Goal: Task Accomplishment & Management: Complete application form

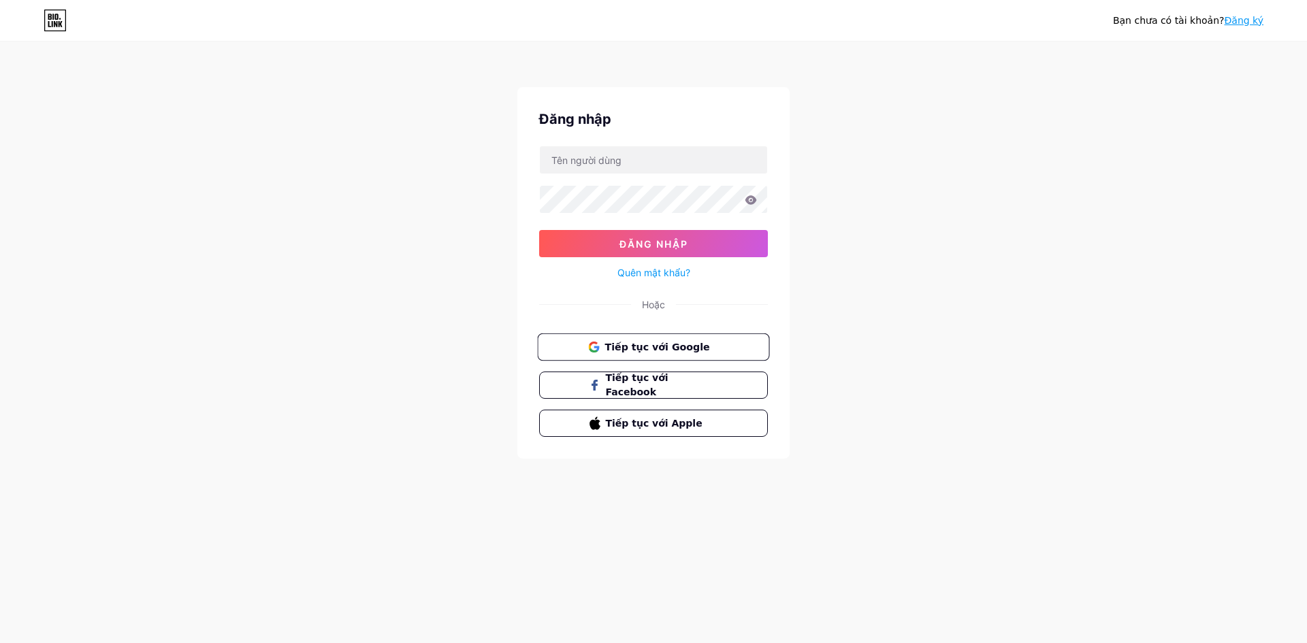
click at [635, 352] on font "Tiếp tục với Google" at bounding box center [657, 346] width 105 height 11
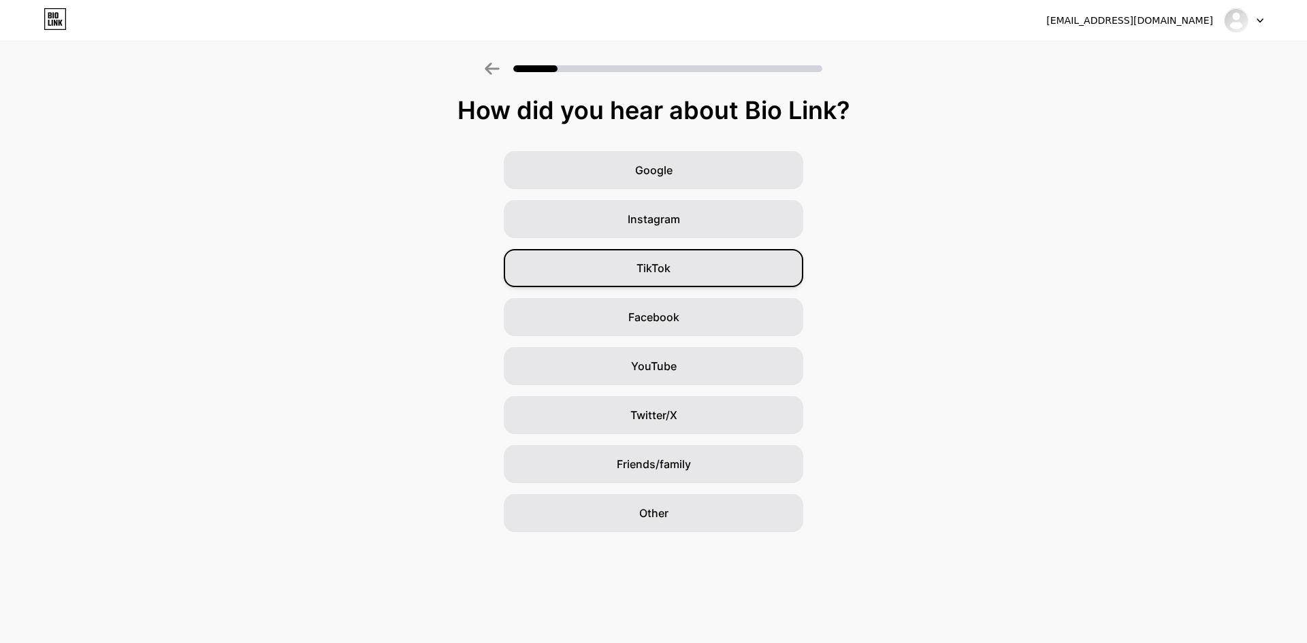
click at [679, 260] on div "TikTok" at bounding box center [654, 268] width 300 height 38
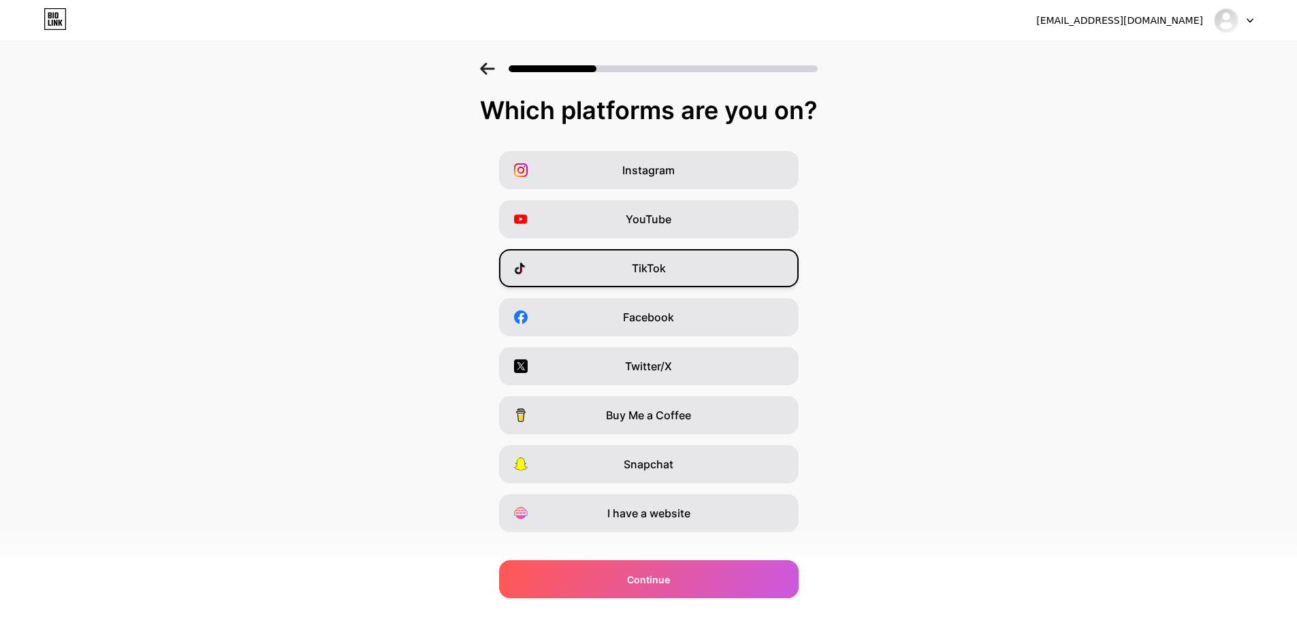
click at [709, 276] on div "TikTok" at bounding box center [649, 268] width 300 height 38
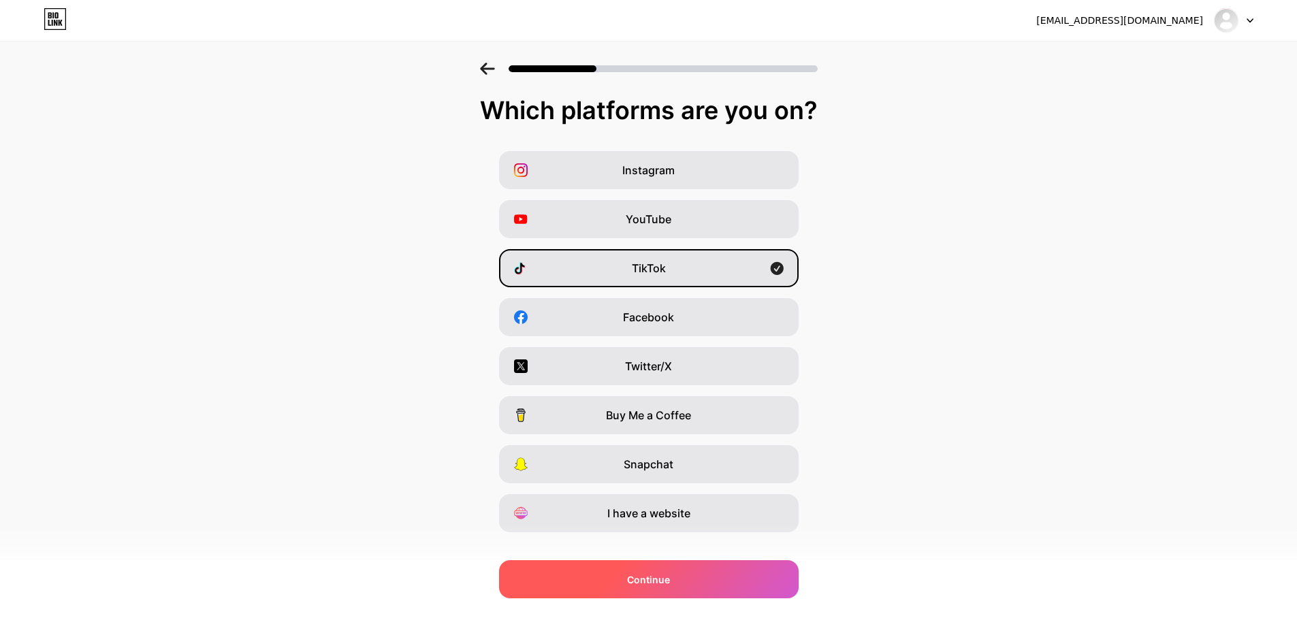
click at [656, 583] on span "Continue" at bounding box center [648, 580] width 43 height 14
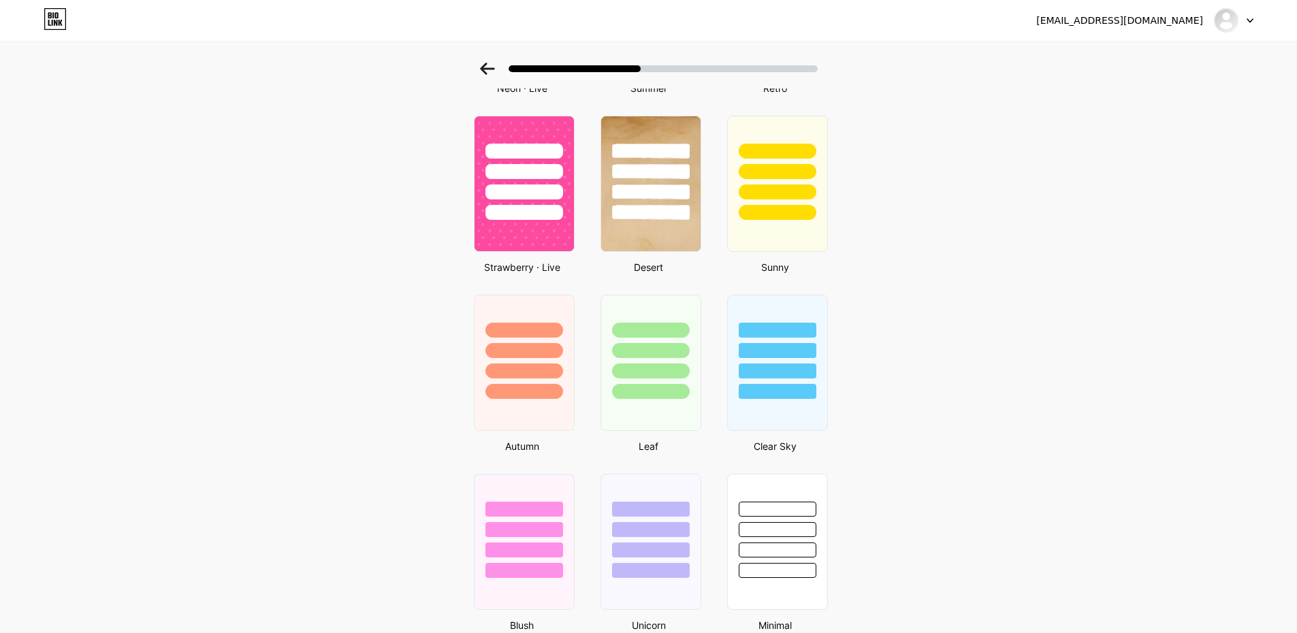
scroll to position [989, 0]
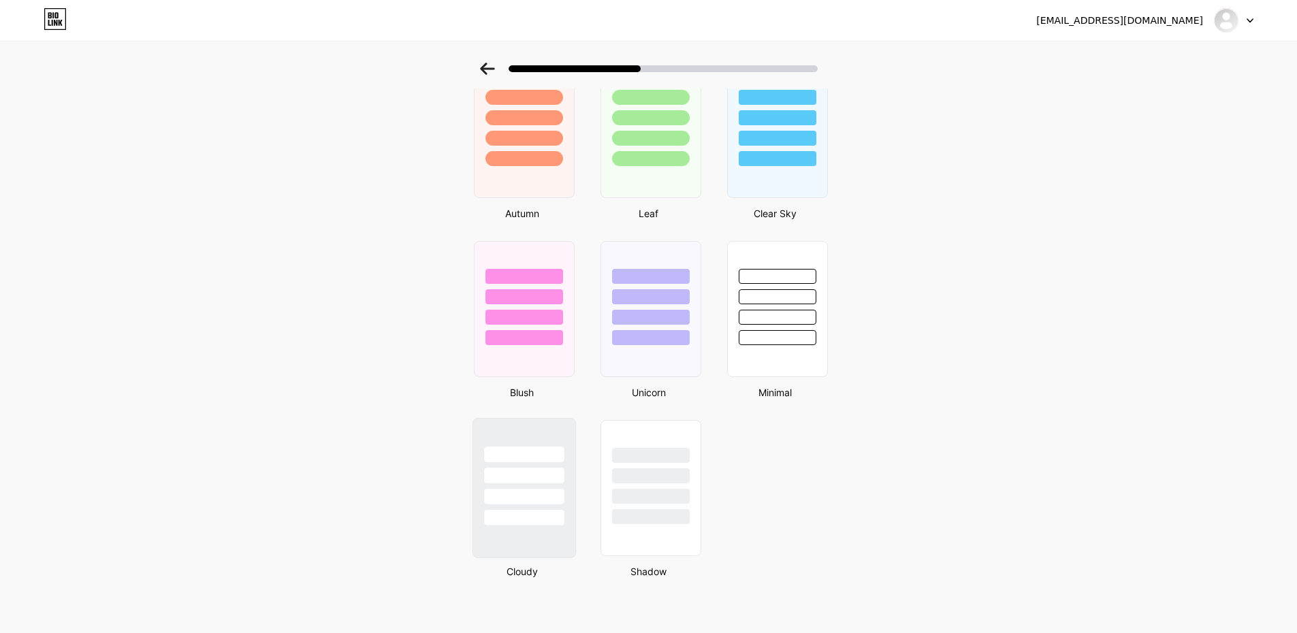
click at [518, 487] on div at bounding box center [523, 472] width 102 height 107
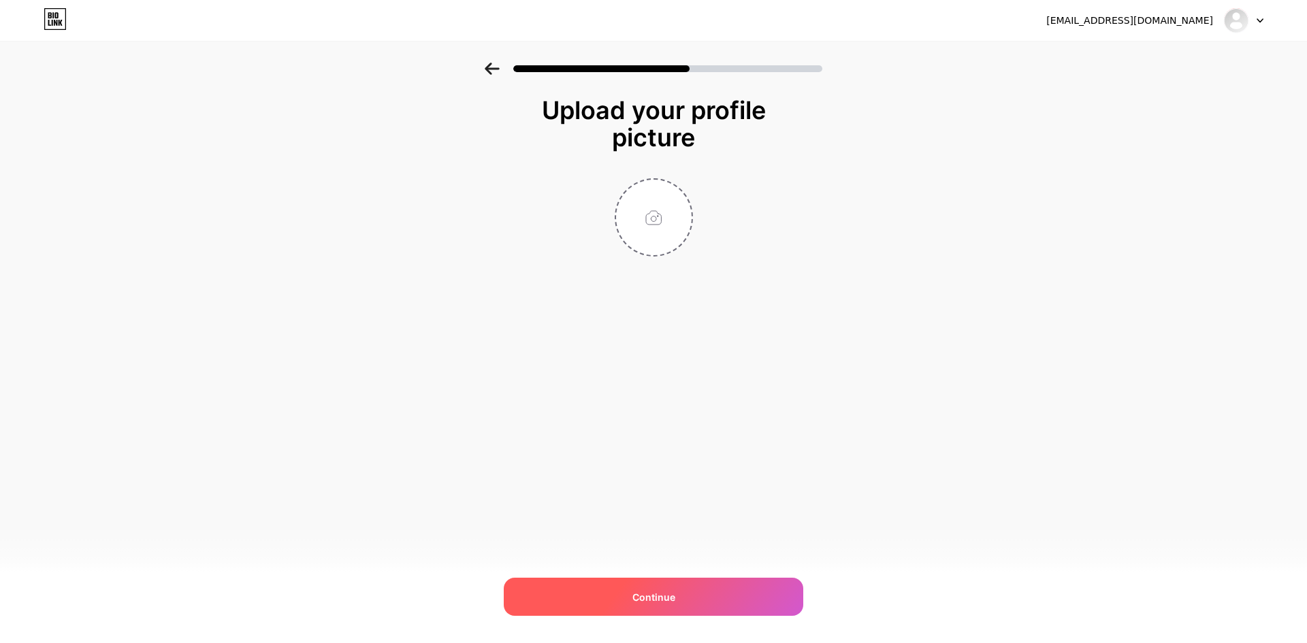
click at [564, 596] on div "Continue" at bounding box center [654, 597] width 300 height 38
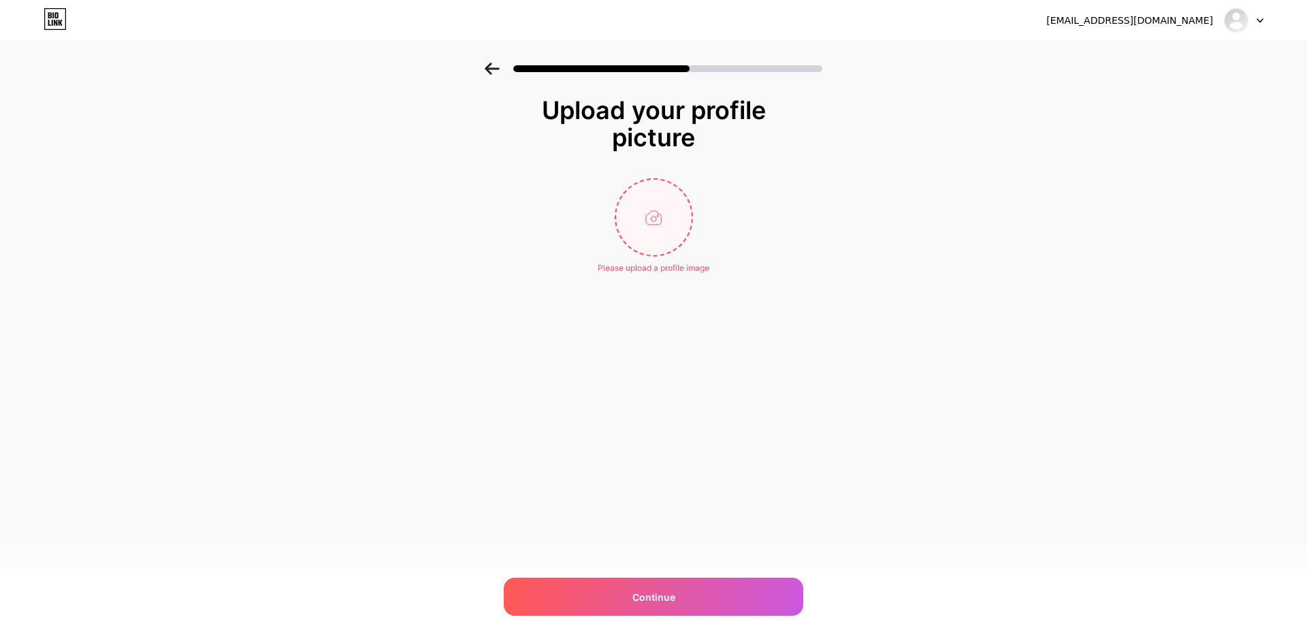
click at [656, 222] on input "file" at bounding box center [654, 218] width 76 height 76
type input "C:\fakepath\mot.png"
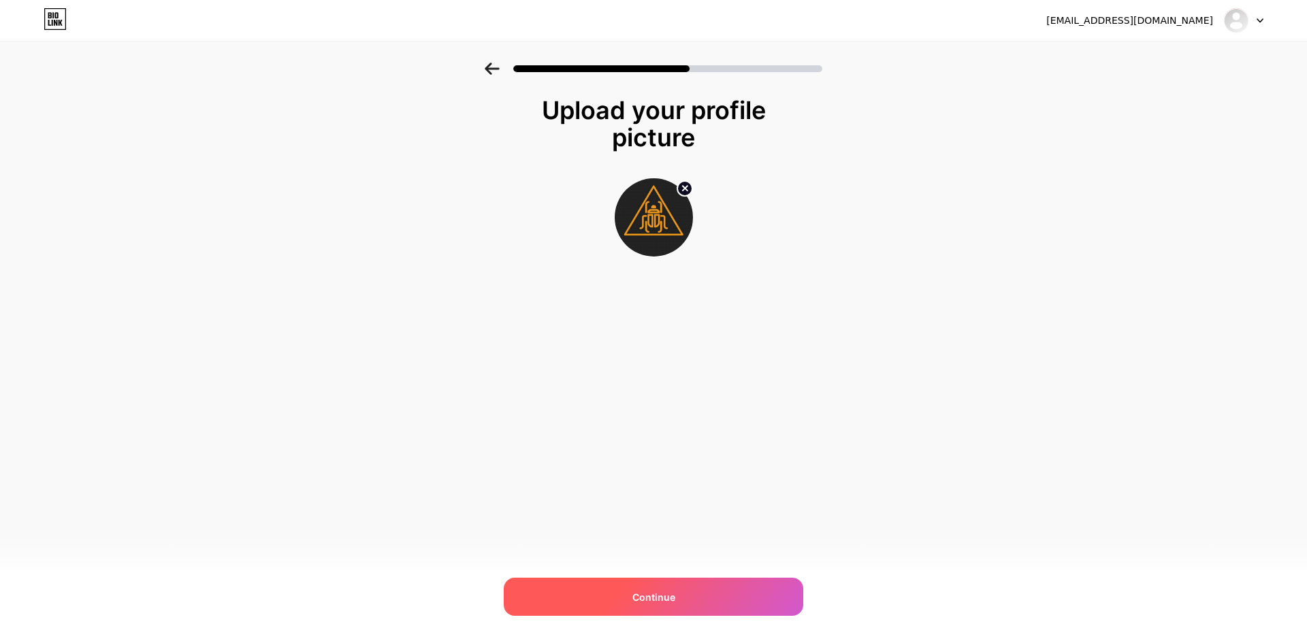
click at [656, 588] on div "Continue" at bounding box center [654, 597] width 300 height 38
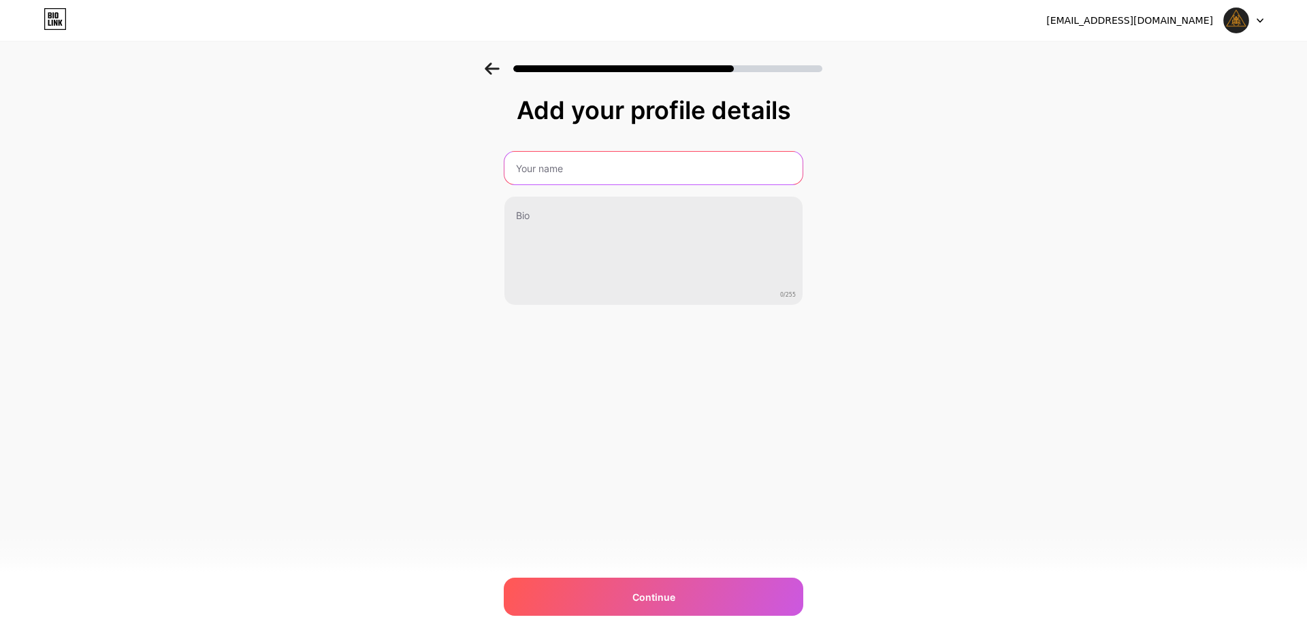
click at [550, 175] on input "text" at bounding box center [653, 168] width 298 height 33
click at [581, 172] on input "text" at bounding box center [653, 168] width 301 height 33
click at [622, 170] on input "text" at bounding box center [653, 168] width 301 height 33
click at [654, 175] on input "text" at bounding box center [653, 168] width 301 height 33
type input "Mọt Ecom"
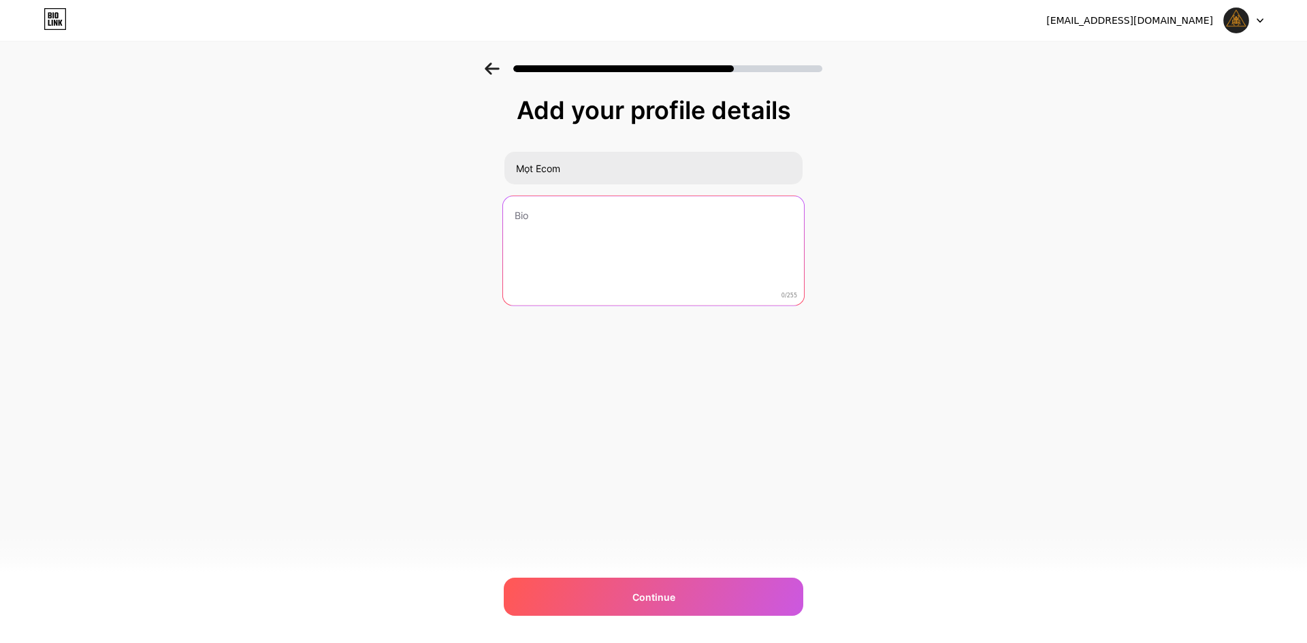
click at [640, 252] on textarea at bounding box center [653, 251] width 301 height 111
click at [603, 227] on textarea at bounding box center [653, 251] width 301 height 111
type textarea "TMĐT"
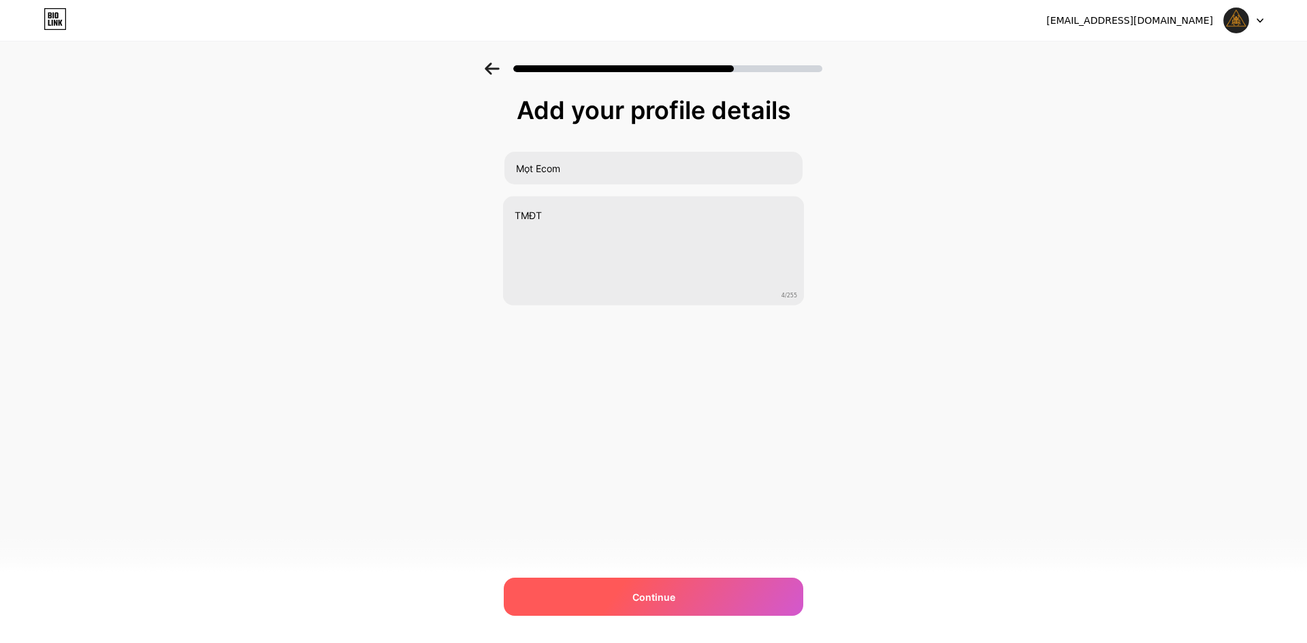
click at [656, 601] on span "Continue" at bounding box center [653, 597] width 43 height 14
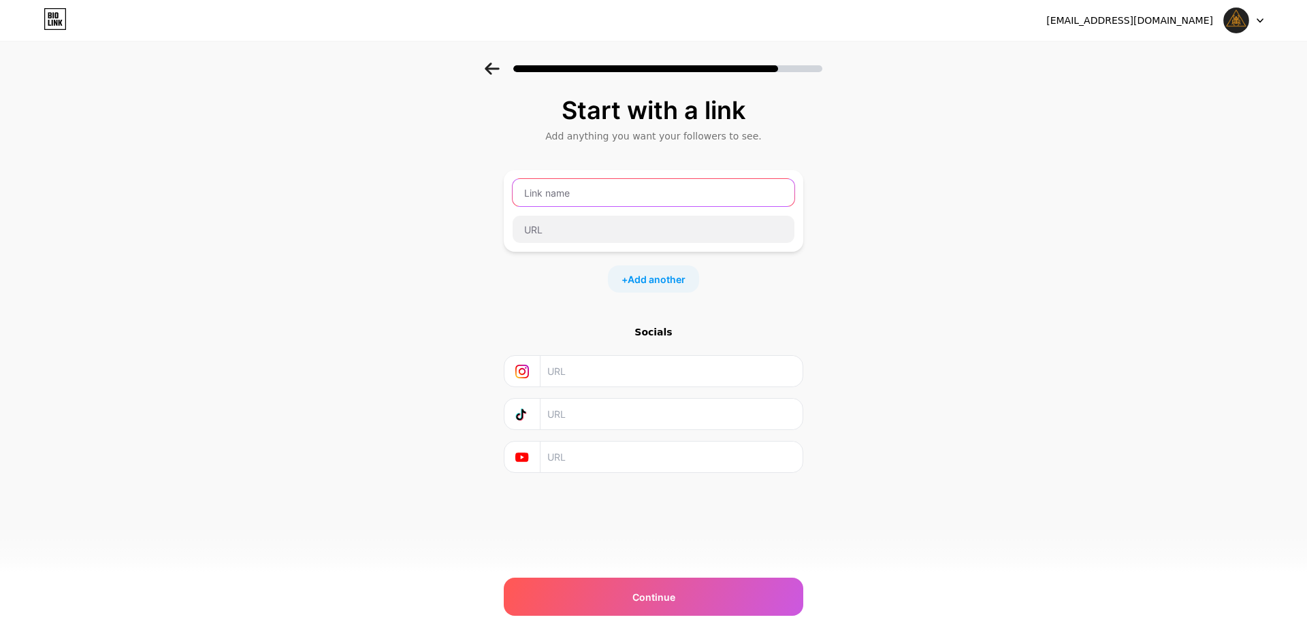
click at [624, 200] on input "text" at bounding box center [654, 192] width 282 height 27
click at [526, 290] on div "+ Add another" at bounding box center [654, 279] width 300 height 27
click at [589, 202] on input "text" at bounding box center [654, 192] width 282 height 27
click at [528, 308] on div "Start with a link Add anything you want your followers to see. + Add another So…" at bounding box center [654, 285] width 300 height 376
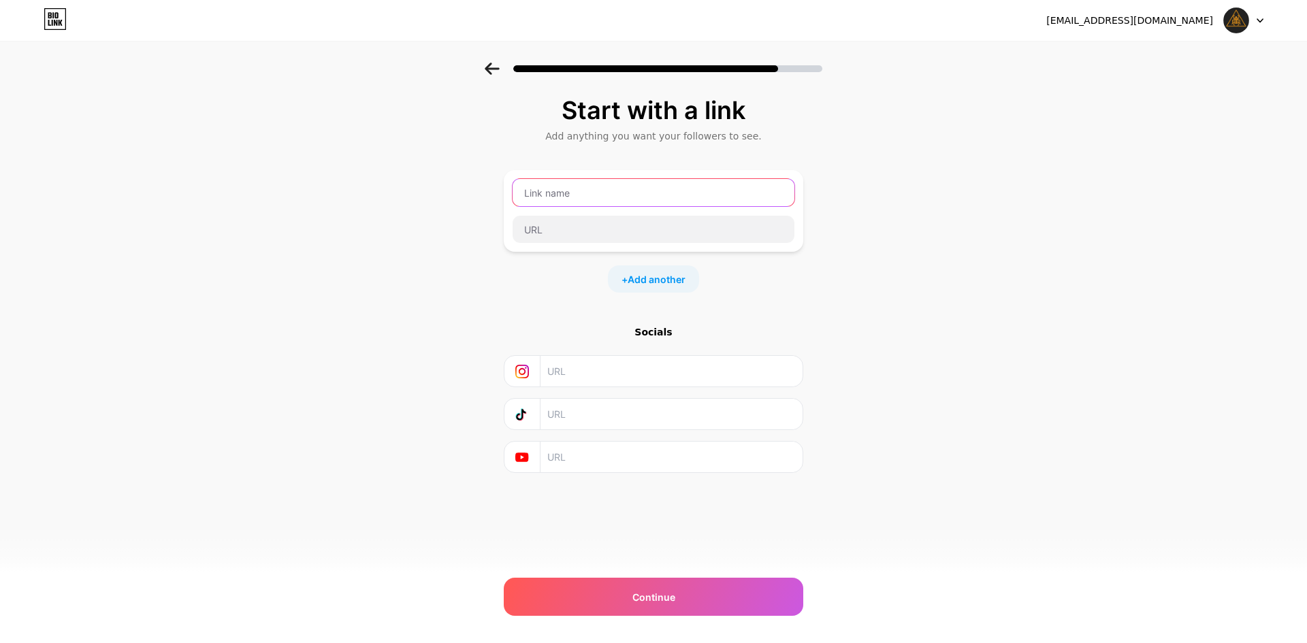
click at [582, 186] on input "text" at bounding box center [654, 192] width 282 height 27
click at [484, 262] on div "Start with a link Add anything you want your followers to see. + Add another So…" at bounding box center [653, 302] width 1307 height 479
click at [583, 212] on div at bounding box center [653, 210] width 283 height 65
click at [585, 225] on input "text" at bounding box center [654, 229] width 282 height 27
click at [624, 263] on div "+ Add another" at bounding box center [654, 231] width 300 height 123
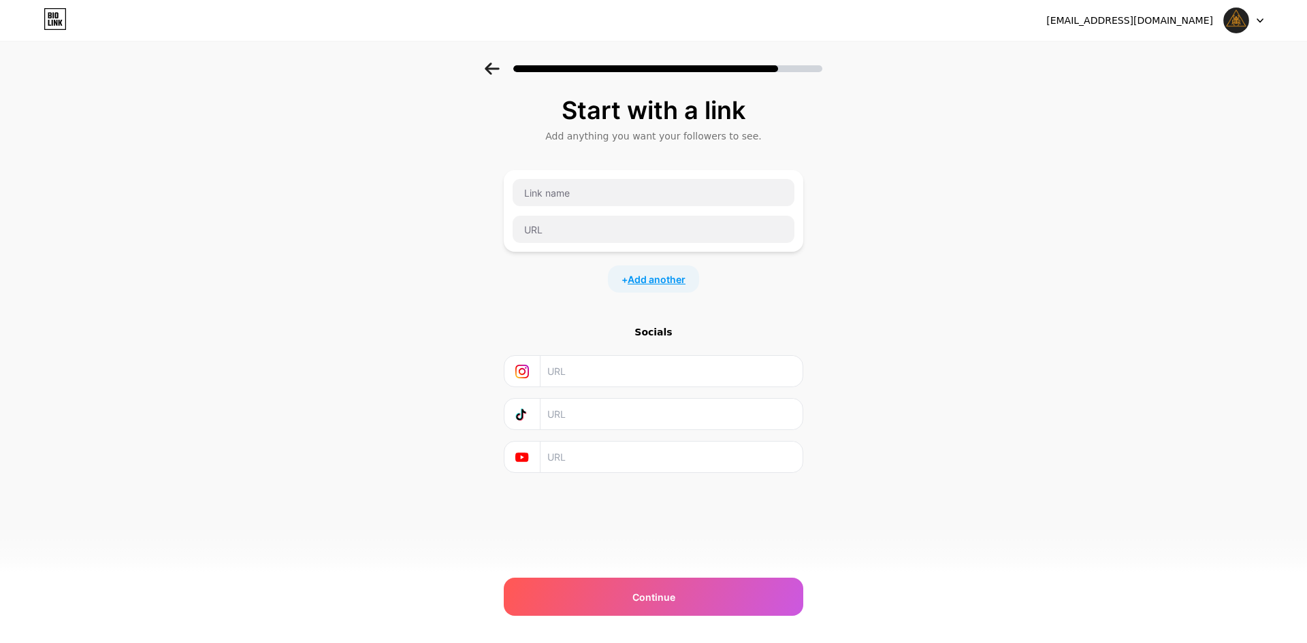
click at [631, 274] on span "Add another" at bounding box center [657, 279] width 58 height 14
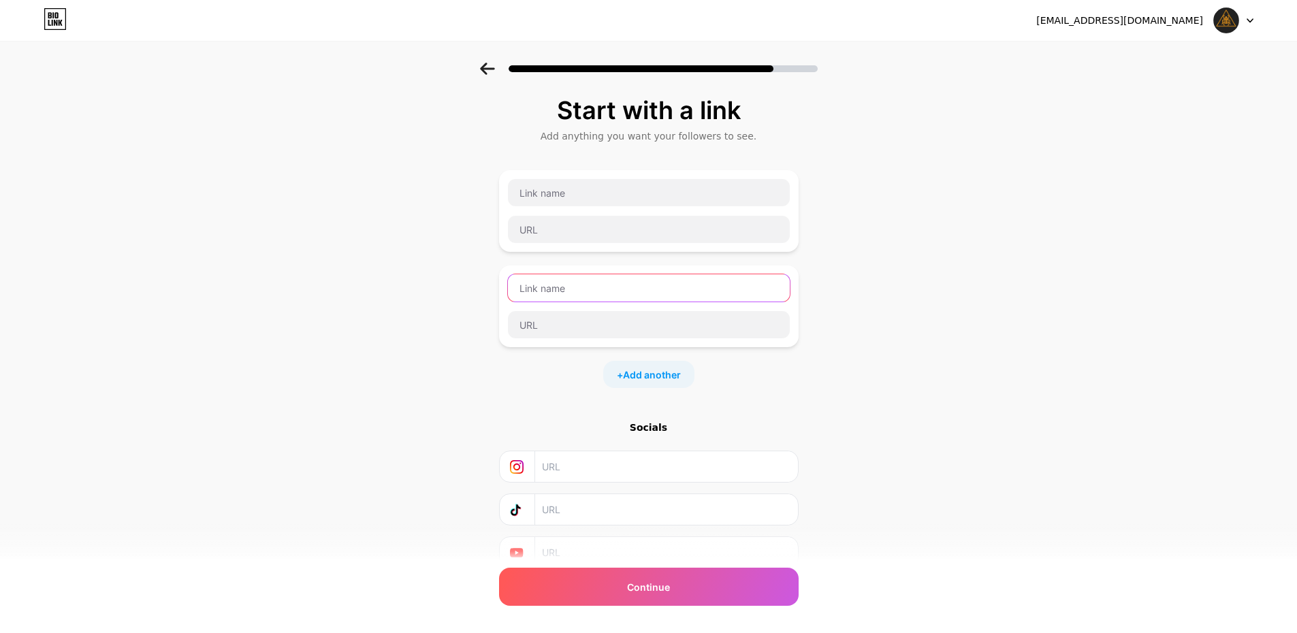
click at [595, 290] on input "text" at bounding box center [649, 287] width 282 height 27
click at [368, 289] on div "Start with a link Add anything you want your followers to see. + Add another So…" at bounding box center [648, 350] width 1297 height 574
click at [661, 163] on div "Start with a link Add anything you want your followers to see. + Add another So…" at bounding box center [649, 333] width 300 height 472
click at [638, 197] on input "text" at bounding box center [649, 192] width 282 height 27
click at [573, 238] on input "text" at bounding box center [649, 229] width 282 height 27
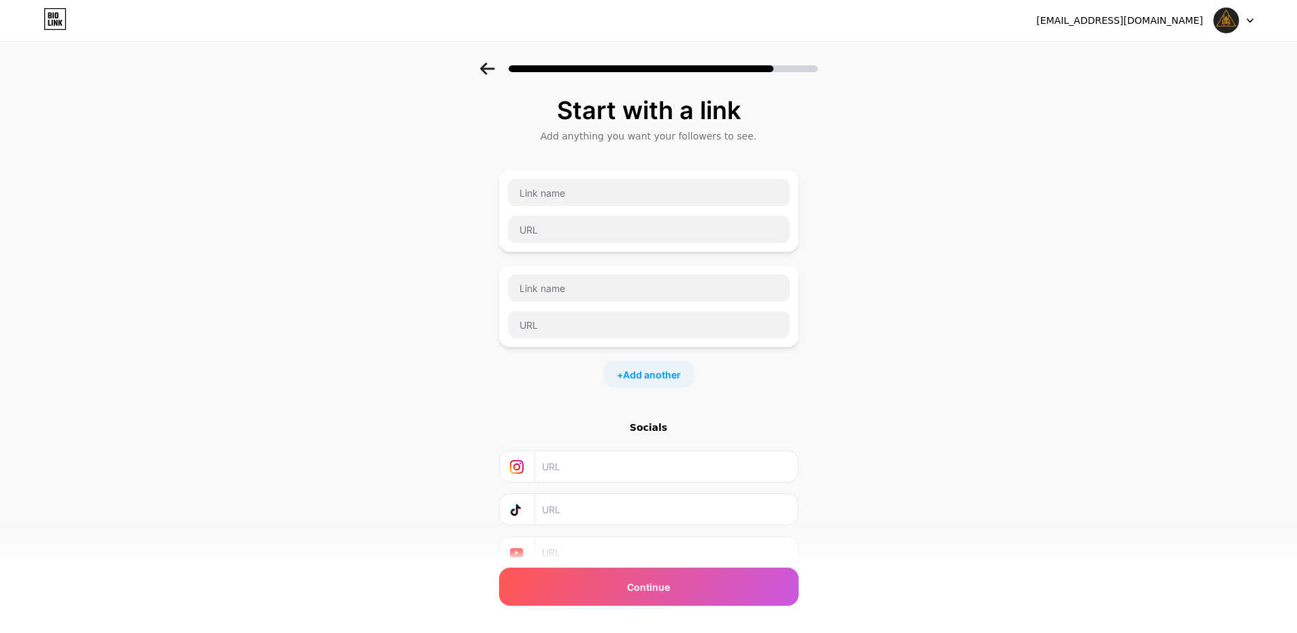
click at [671, 115] on div "Start with a link" at bounding box center [649, 110] width 286 height 27
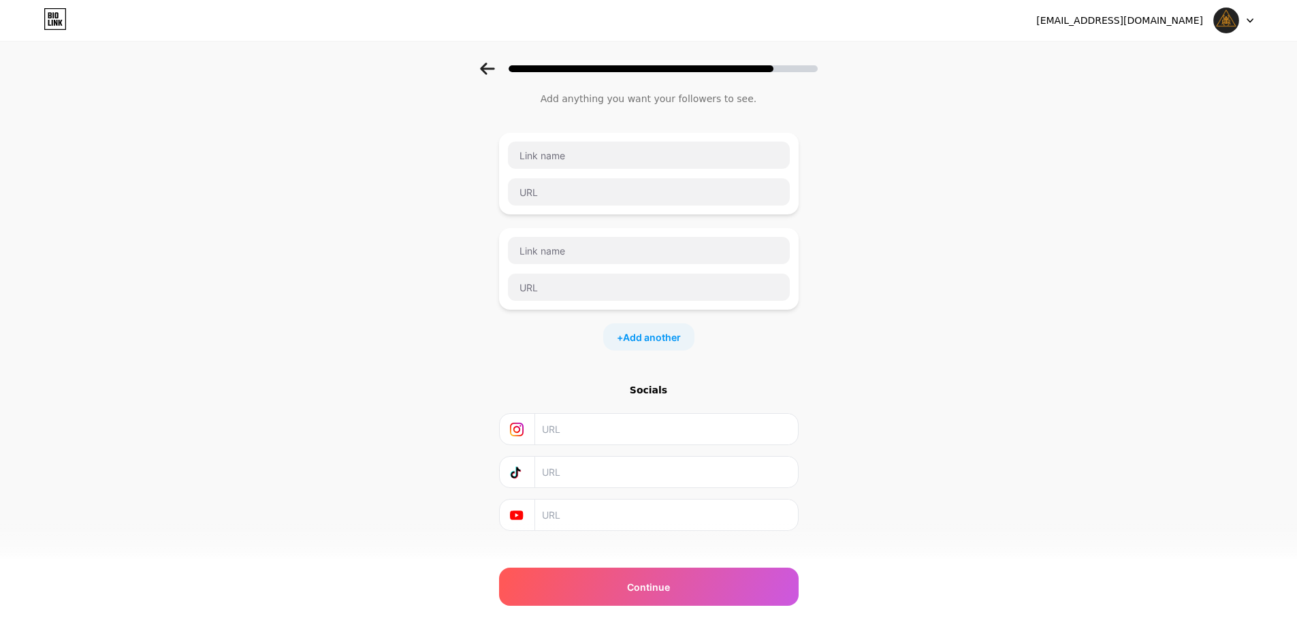
scroll to position [58, 0]
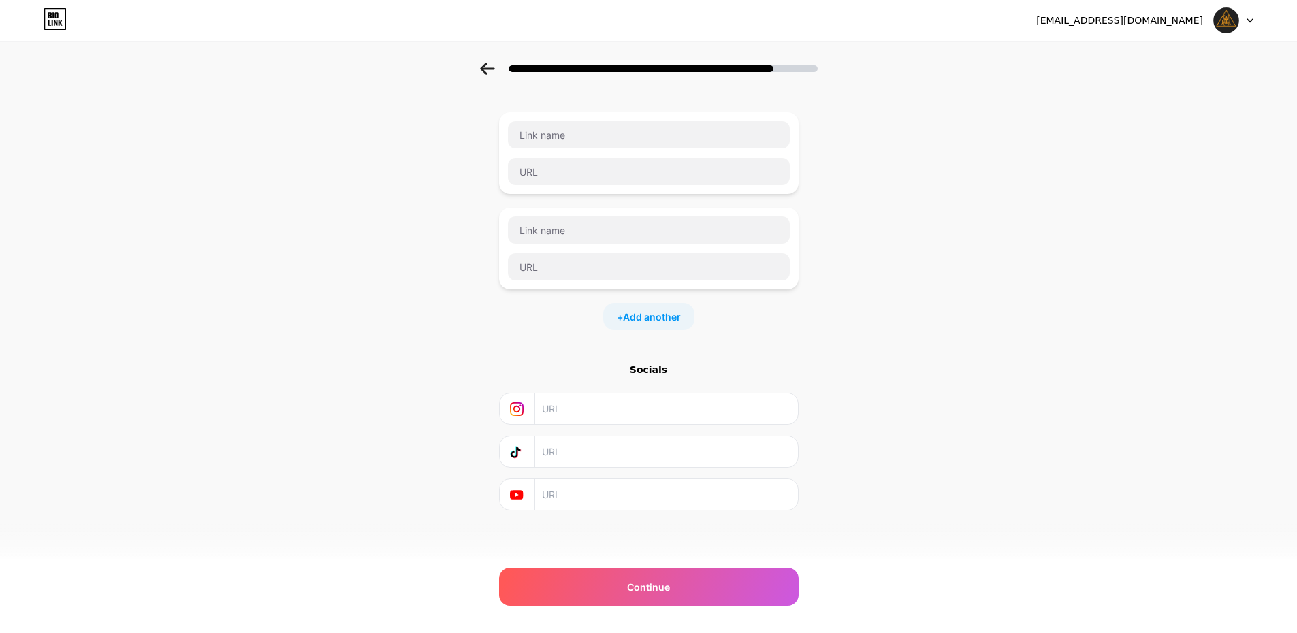
click at [935, 498] on div "Start with a link Add anything you want your followers to see. + Add another So…" at bounding box center [648, 292] width 1297 height 574
click at [703, 581] on div "Continue" at bounding box center [649, 587] width 300 height 38
click at [733, 206] on div "Please add at least one link to continue + Add another" at bounding box center [649, 234] width 300 height 244
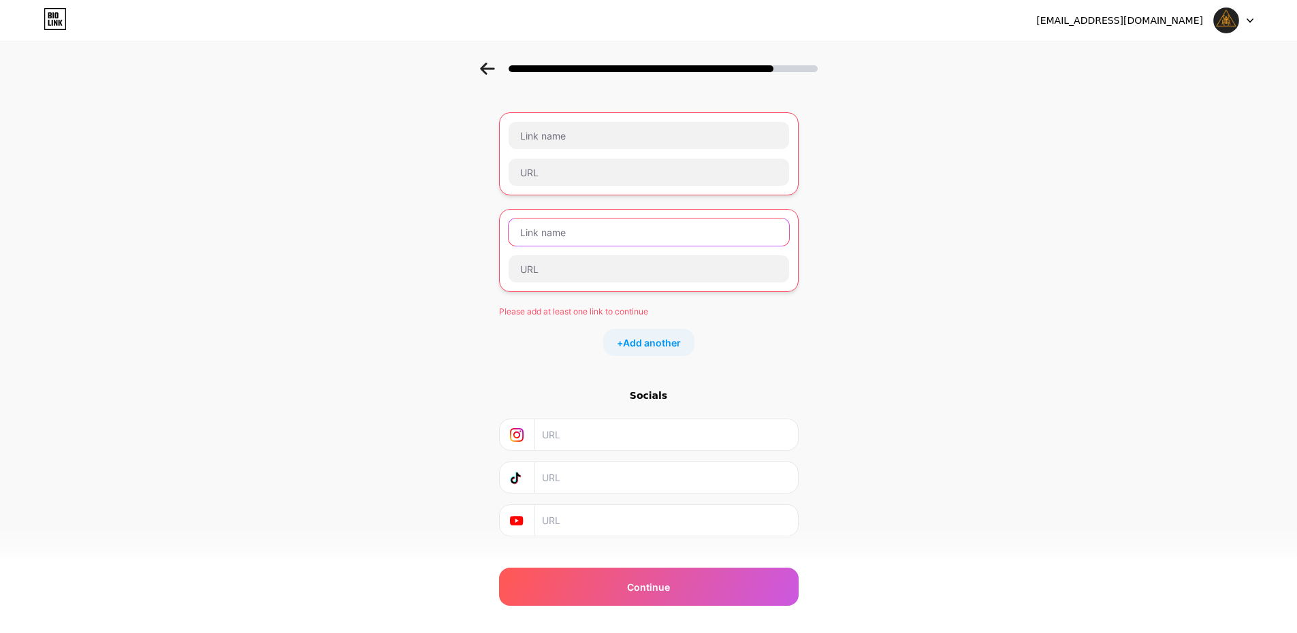
click at [742, 219] on input "text" at bounding box center [649, 232] width 280 height 27
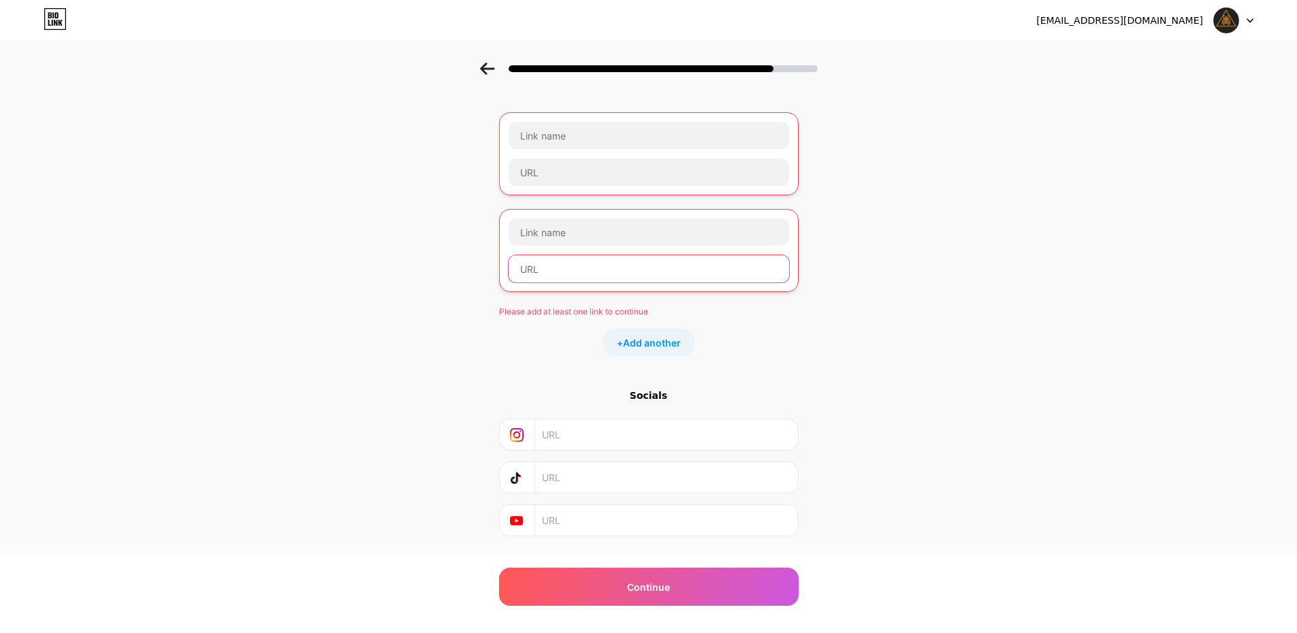
click at [734, 263] on input "text" at bounding box center [649, 268] width 280 height 27
click at [709, 365] on div "Start with a link Add anything you want your followers to see. Please add at le…" at bounding box center [649, 288] width 300 height 498
click at [658, 394] on div "Socials" at bounding box center [649, 396] width 300 height 14
click at [646, 431] on input "text" at bounding box center [665, 434] width 247 height 31
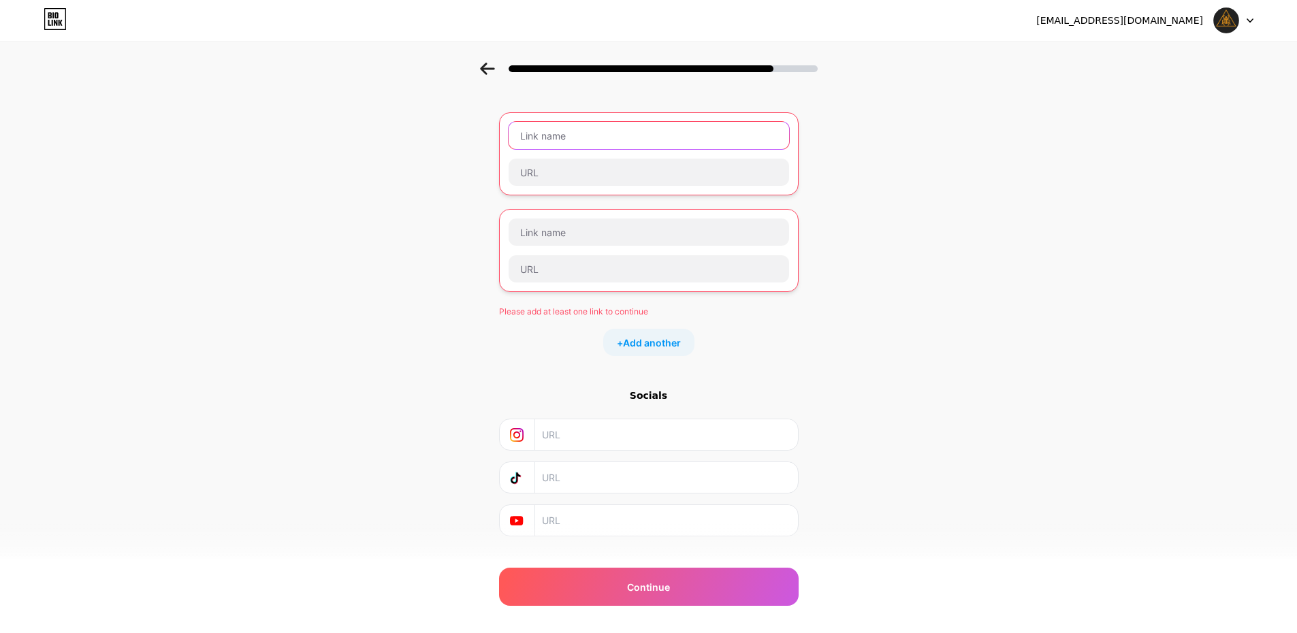
click at [671, 138] on input "text" at bounding box center [649, 135] width 280 height 27
click at [626, 179] on input "text" at bounding box center [649, 172] width 280 height 27
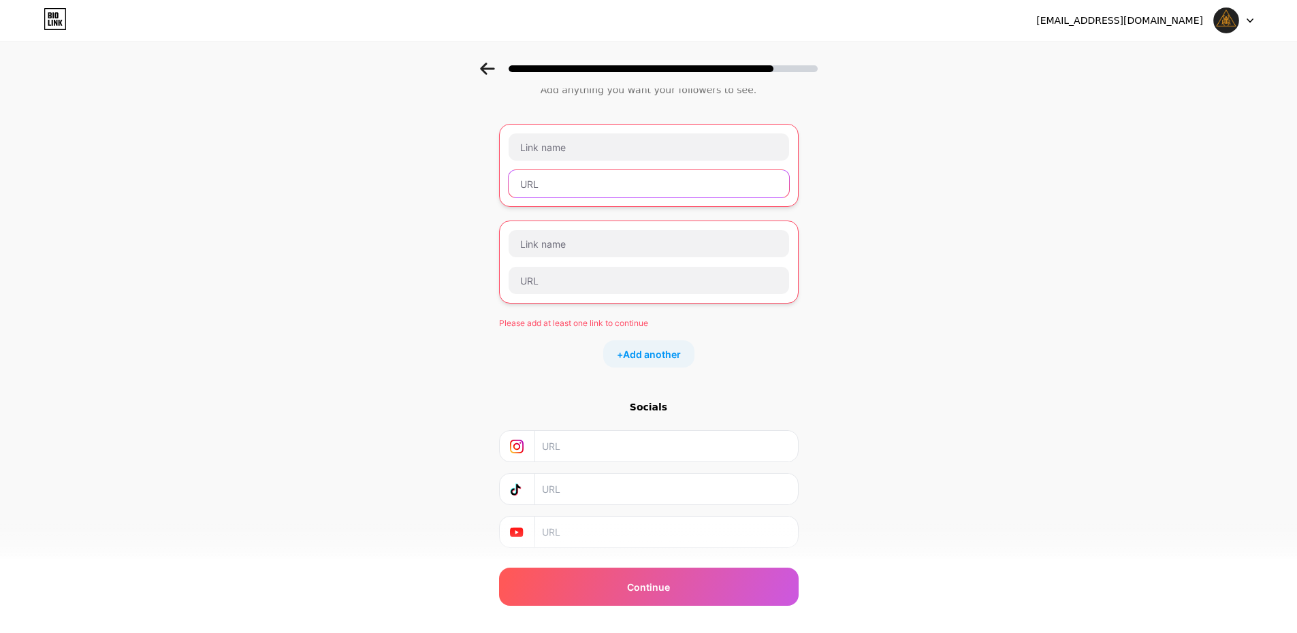
scroll to position [84, 0]
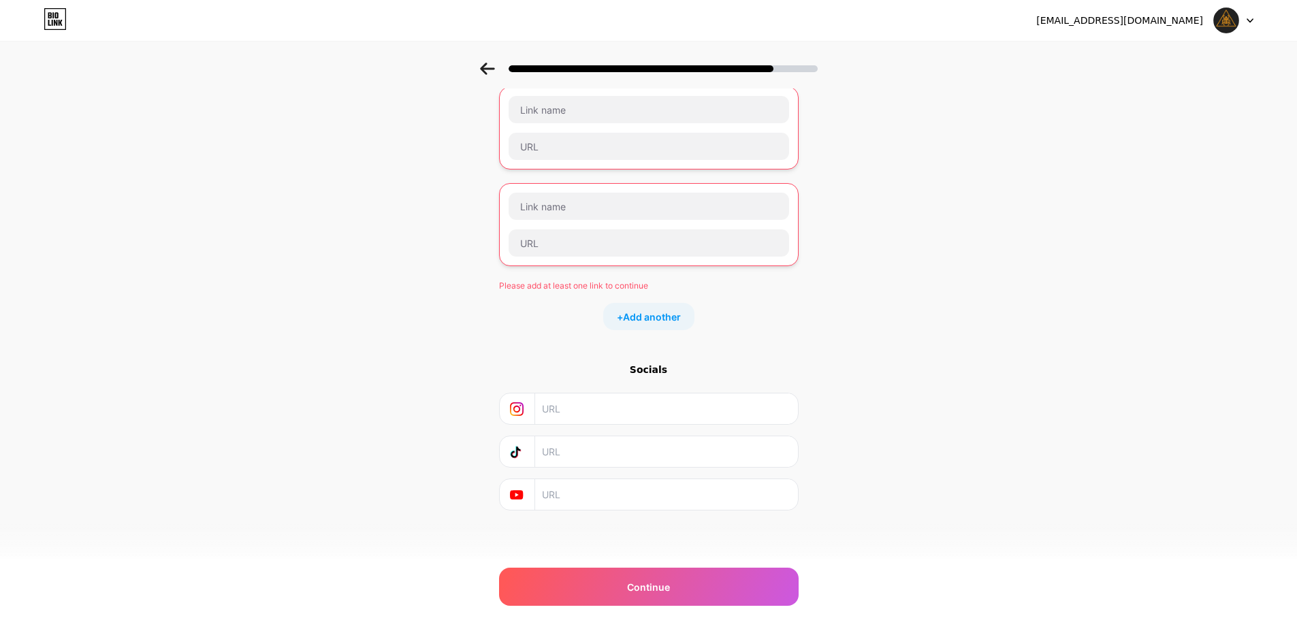
click at [653, 184] on div at bounding box center [649, 224] width 300 height 83
click at [630, 114] on input "text" at bounding box center [649, 109] width 280 height 27
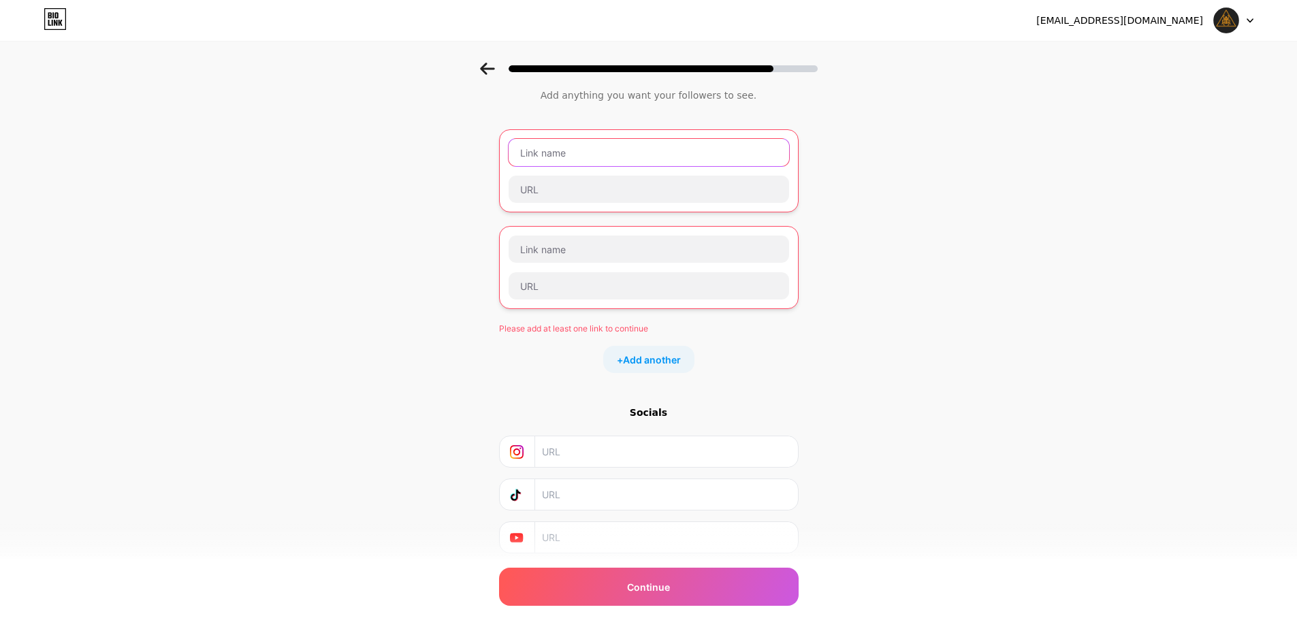
scroll to position [0, 0]
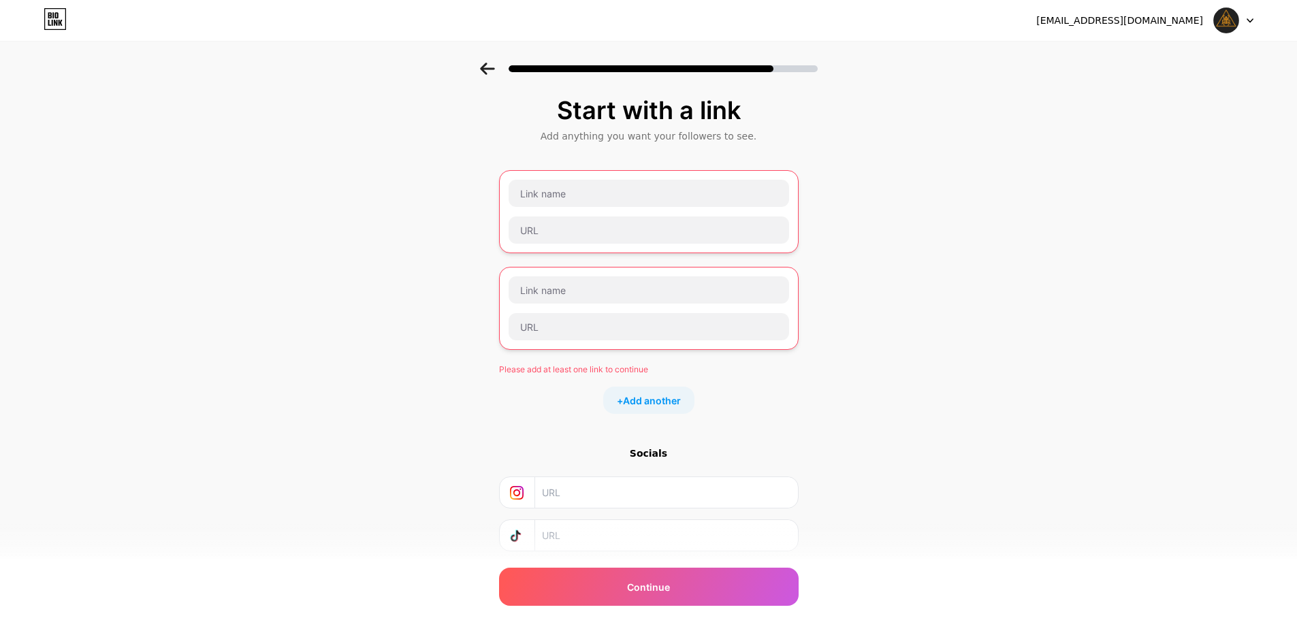
click at [661, 79] on div at bounding box center [648, 65] width 1297 height 48
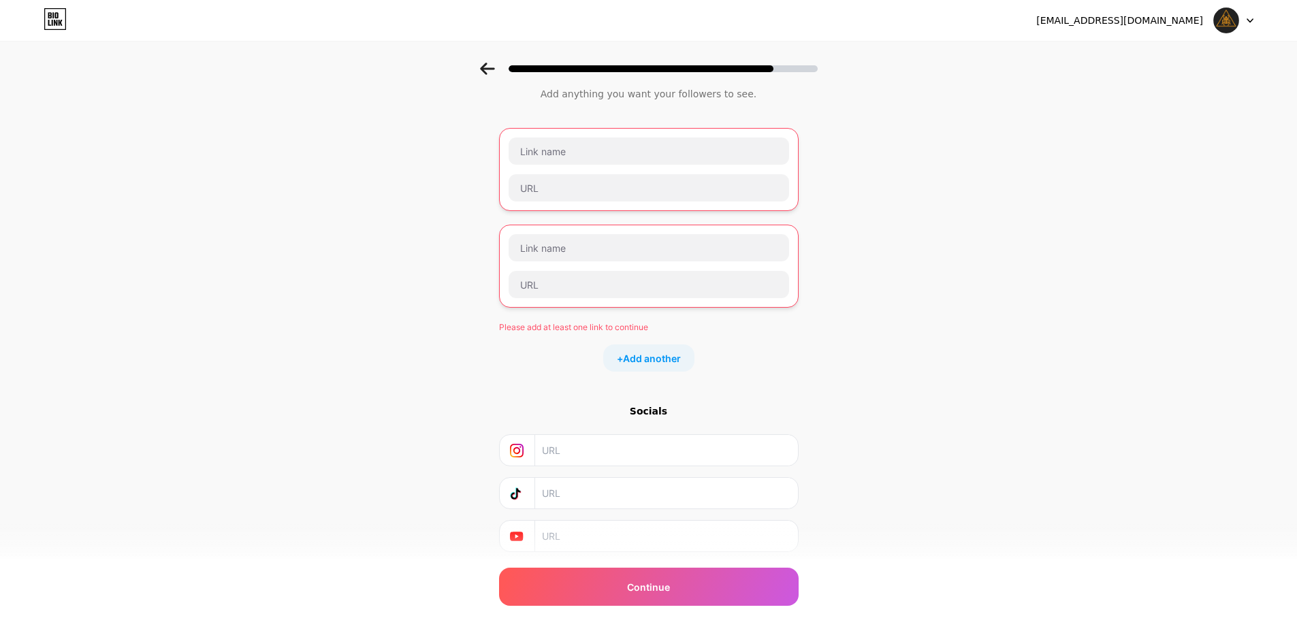
scroll to position [84, 0]
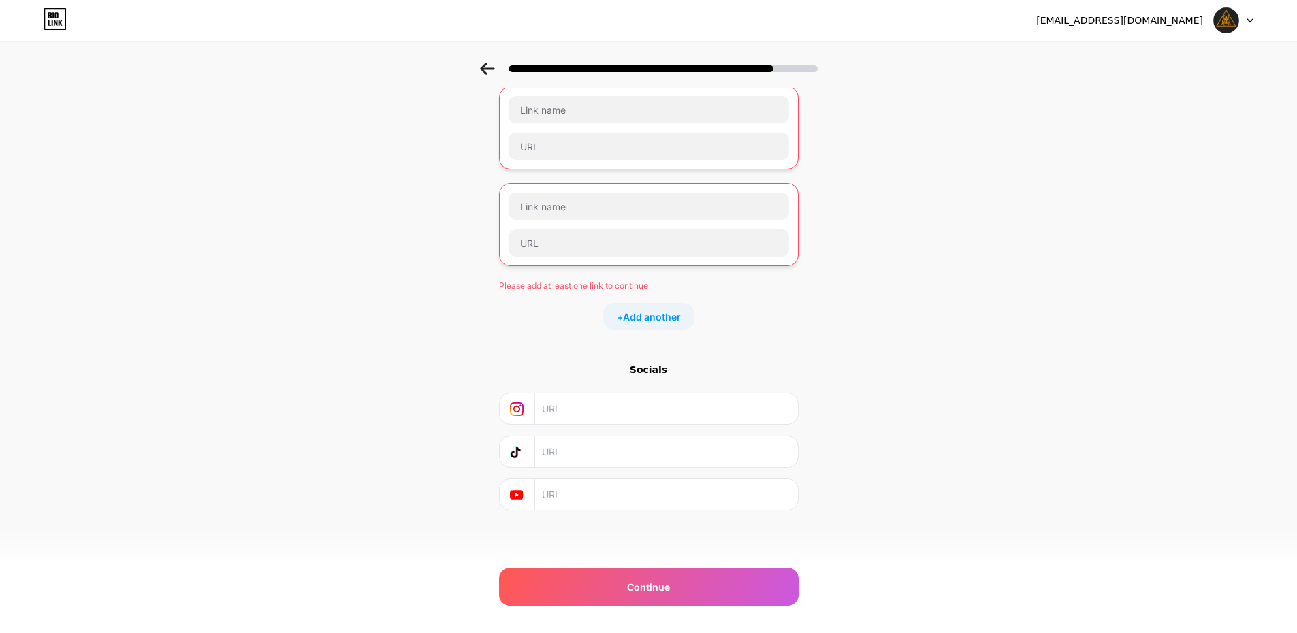
click at [628, 420] on input "text" at bounding box center [665, 409] width 247 height 31
click at [613, 451] on input "text" at bounding box center [665, 451] width 247 height 31
click at [54, 21] on icon at bounding box center [55, 23] width 3 height 6
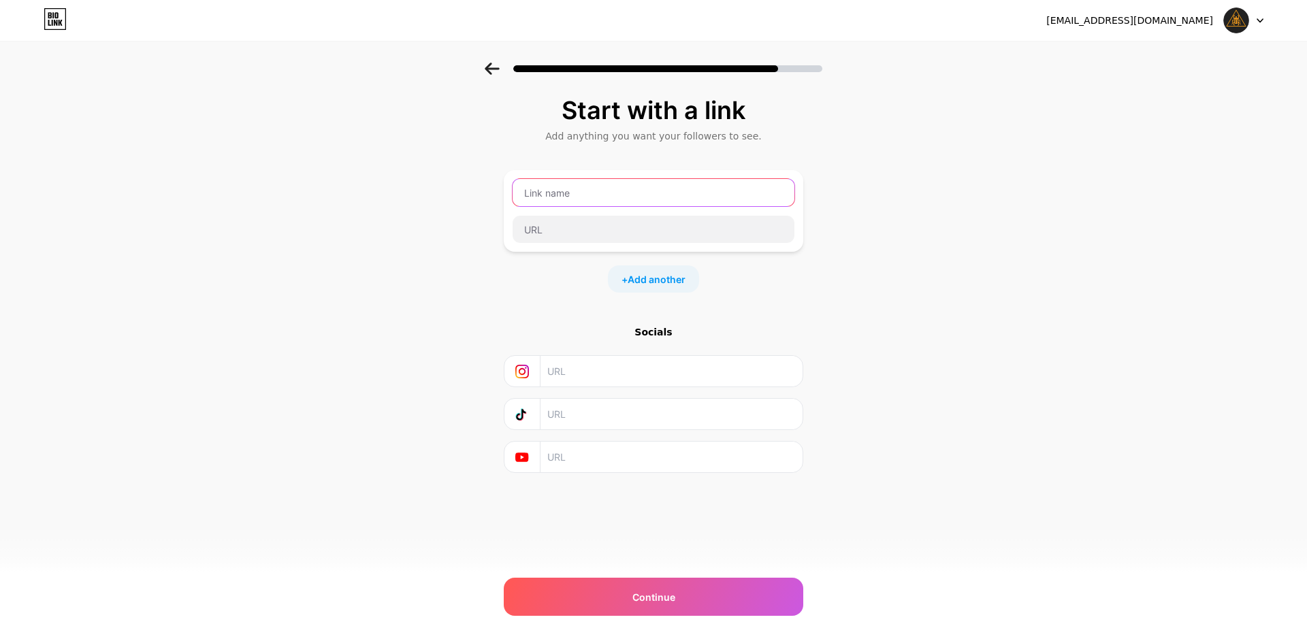
click at [577, 197] on input "text" at bounding box center [654, 192] width 282 height 27
paste input "[URL][DOMAIN_NAME]"
type input "[URL][DOMAIN_NAME]"
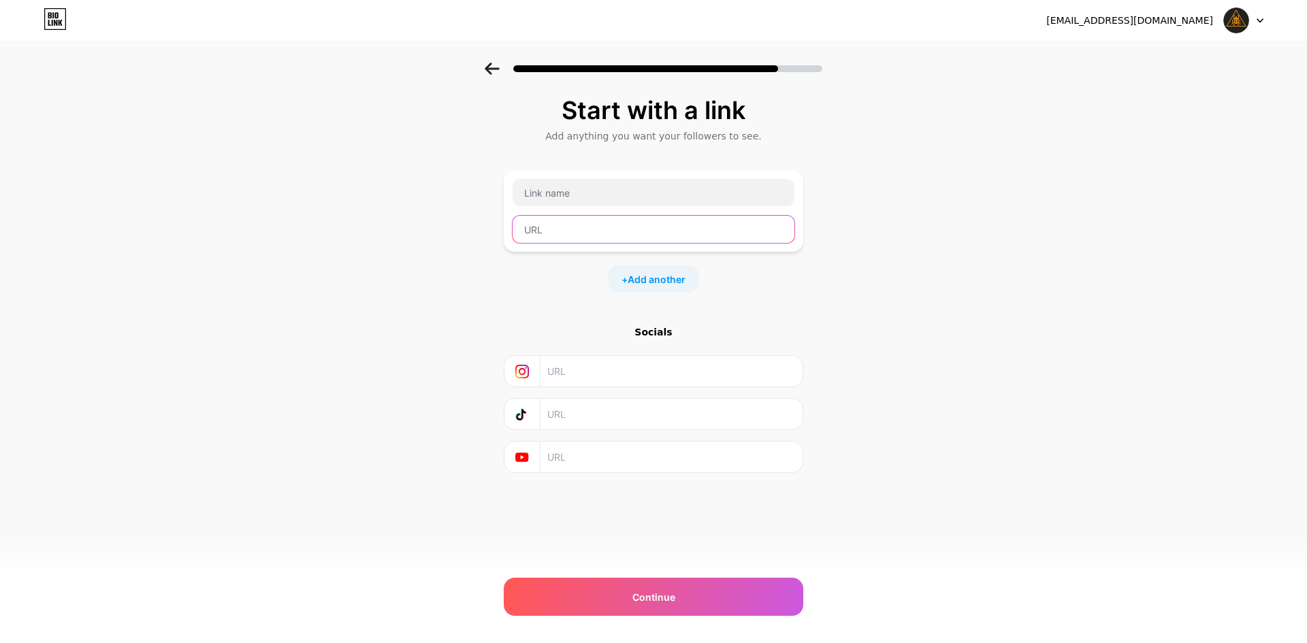
click at [626, 236] on input "text" at bounding box center [654, 229] width 282 height 27
paste input "[URL][DOMAIN_NAME]"
type input "[URL][DOMAIN_NAME]"
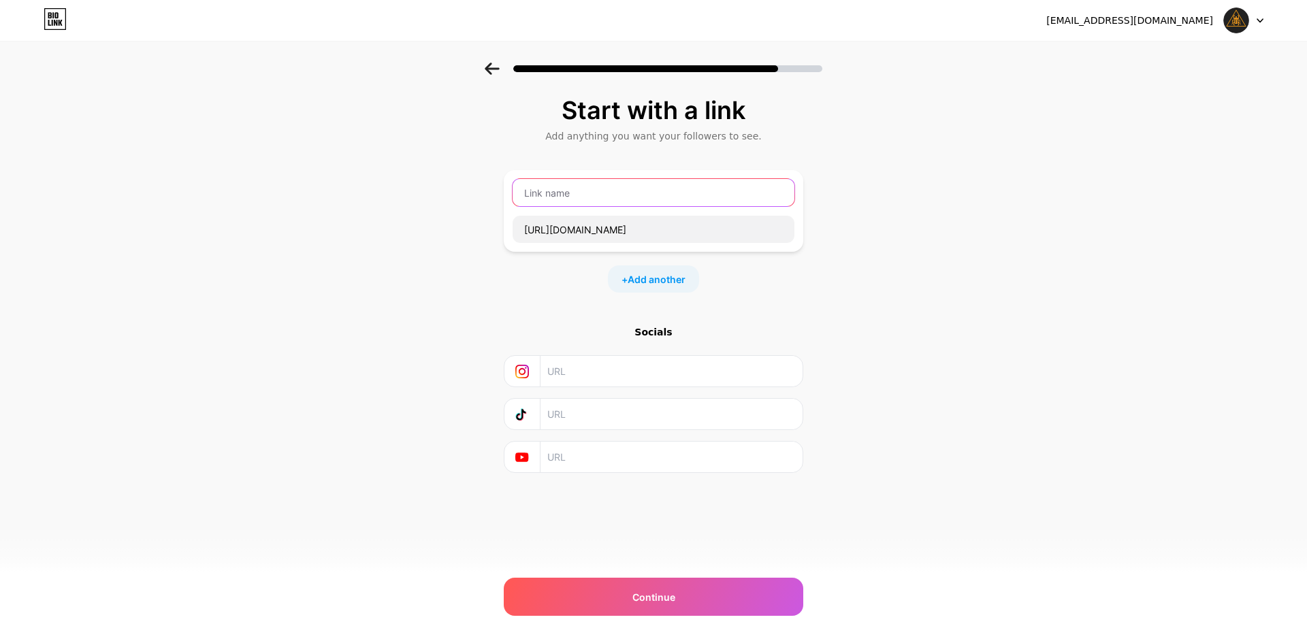
click at [627, 205] on input "text" at bounding box center [654, 192] width 282 height 27
paste input "[URL][DOMAIN_NAME]"
type input "zl"
click at [1127, 366] on div "Start with a link Add anything you want your followers to see. zl [URL][DOMAIN_…" at bounding box center [653, 302] width 1307 height 479
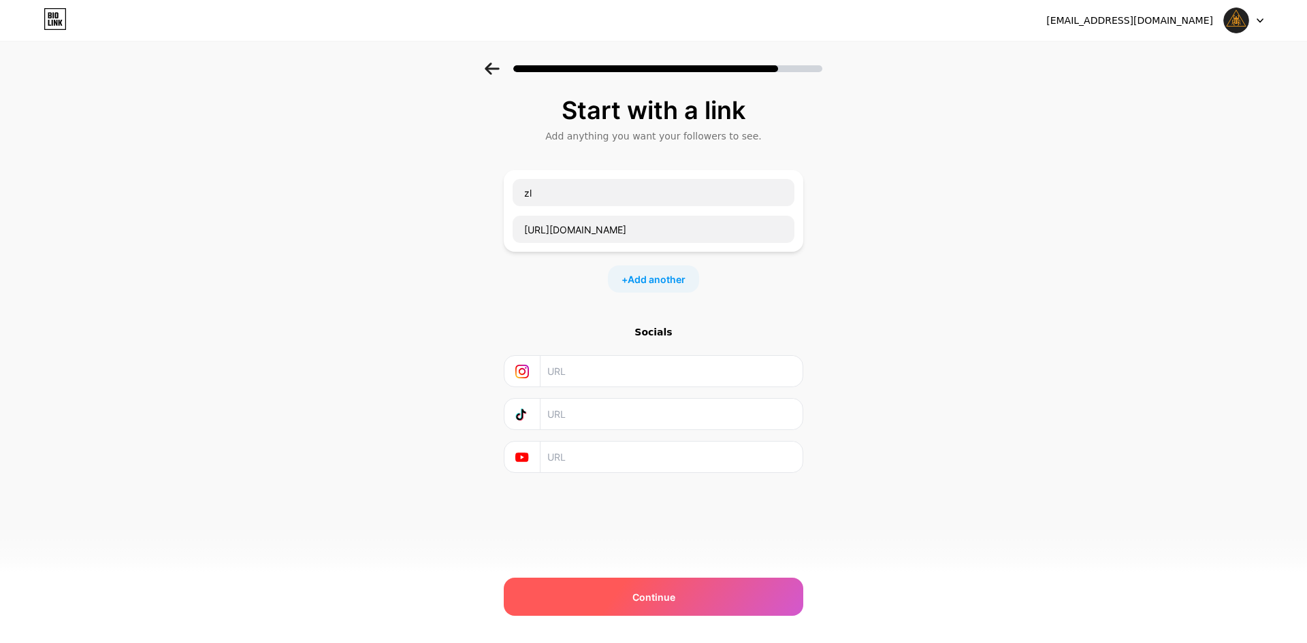
click at [698, 602] on div "Continue" at bounding box center [654, 597] width 300 height 38
click at [692, 603] on div "Continue" at bounding box center [654, 597] width 300 height 38
click at [631, 375] on input "text" at bounding box center [670, 371] width 247 height 31
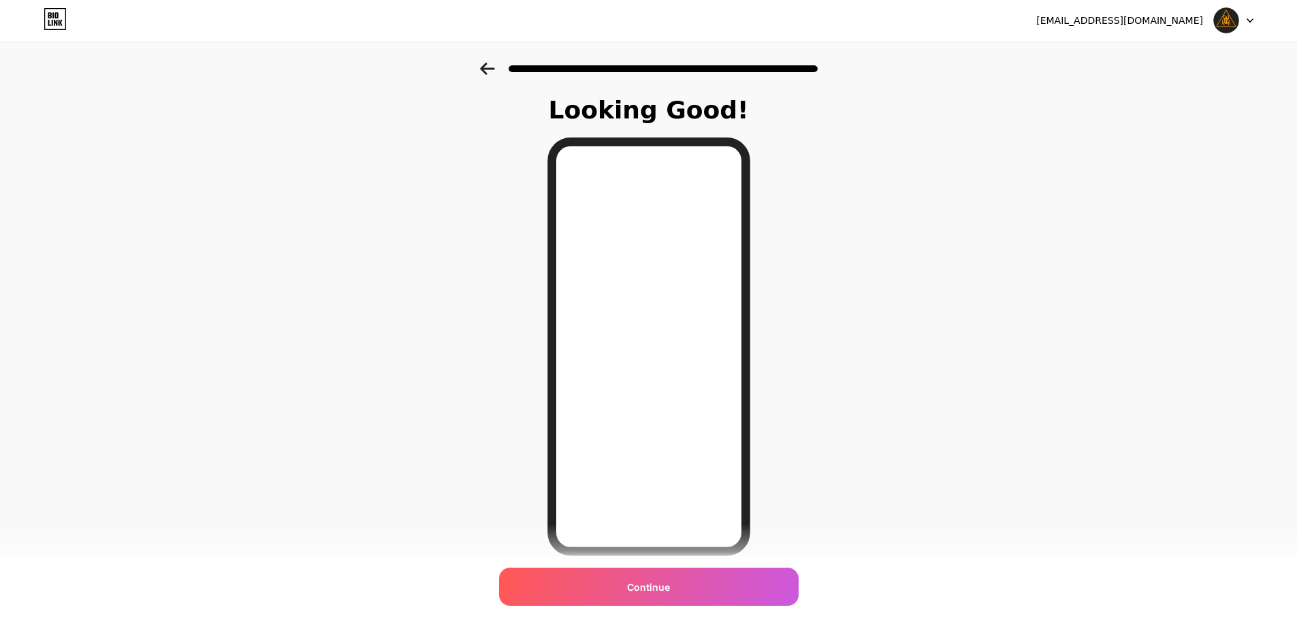
click at [494, 394] on div "Looking Good! Continue" at bounding box center [648, 346] width 1297 height 567
click at [667, 583] on span "Continue" at bounding box center [648, 587] width 43 height 14
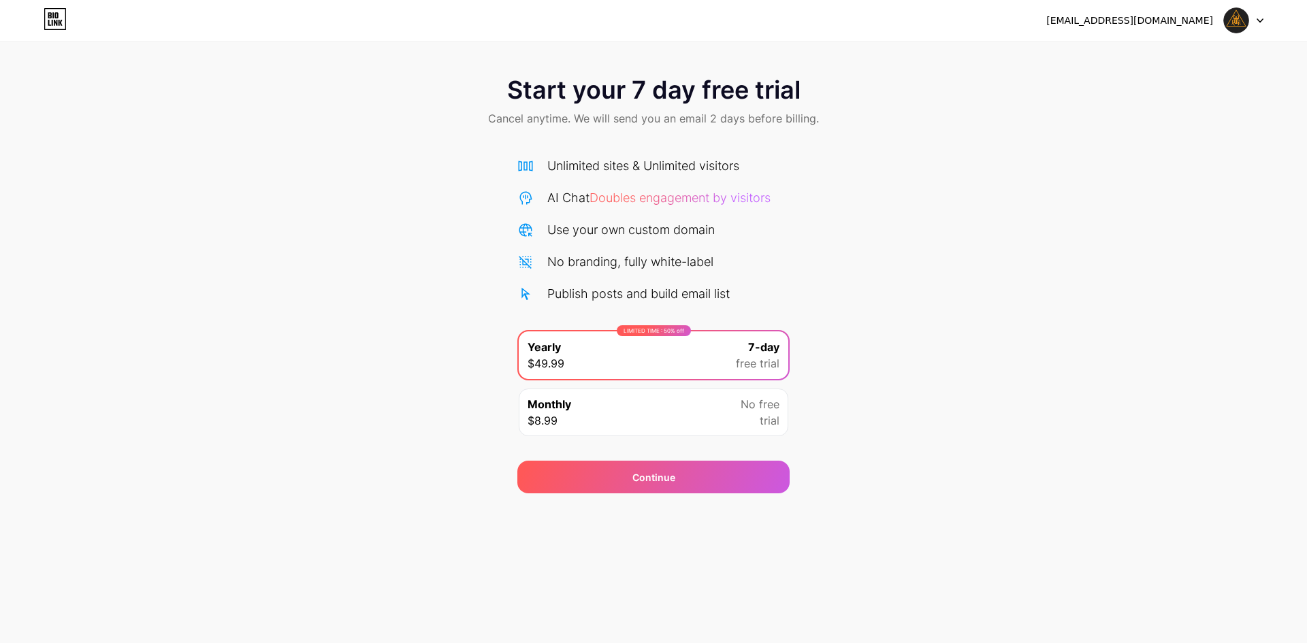
click at [48, 24] on icon at bounding box center [55, 19] width 23 height 22
